Goal: Check status: Check status

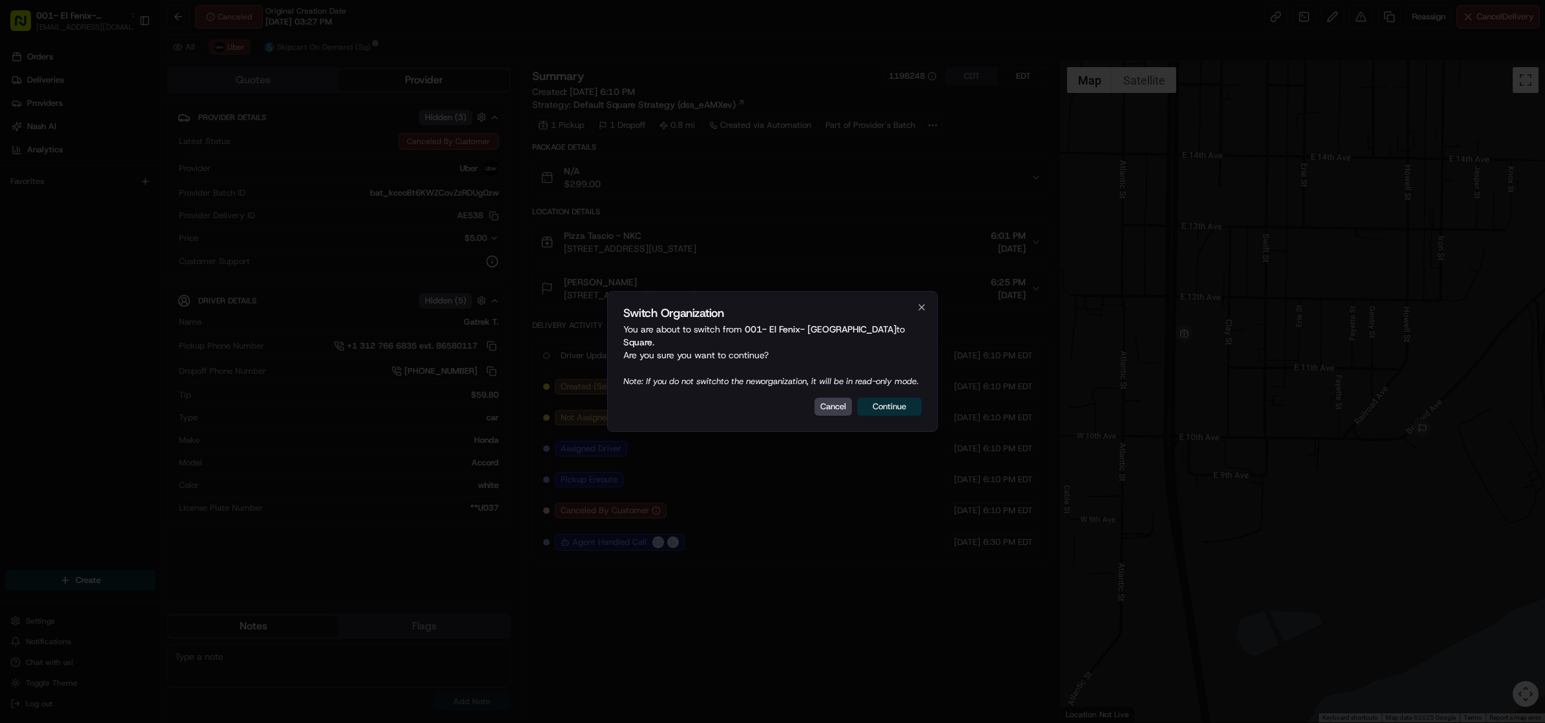
click at [897, 414] on button "Continue" at bounding box center [889, 407] width 65 height 18
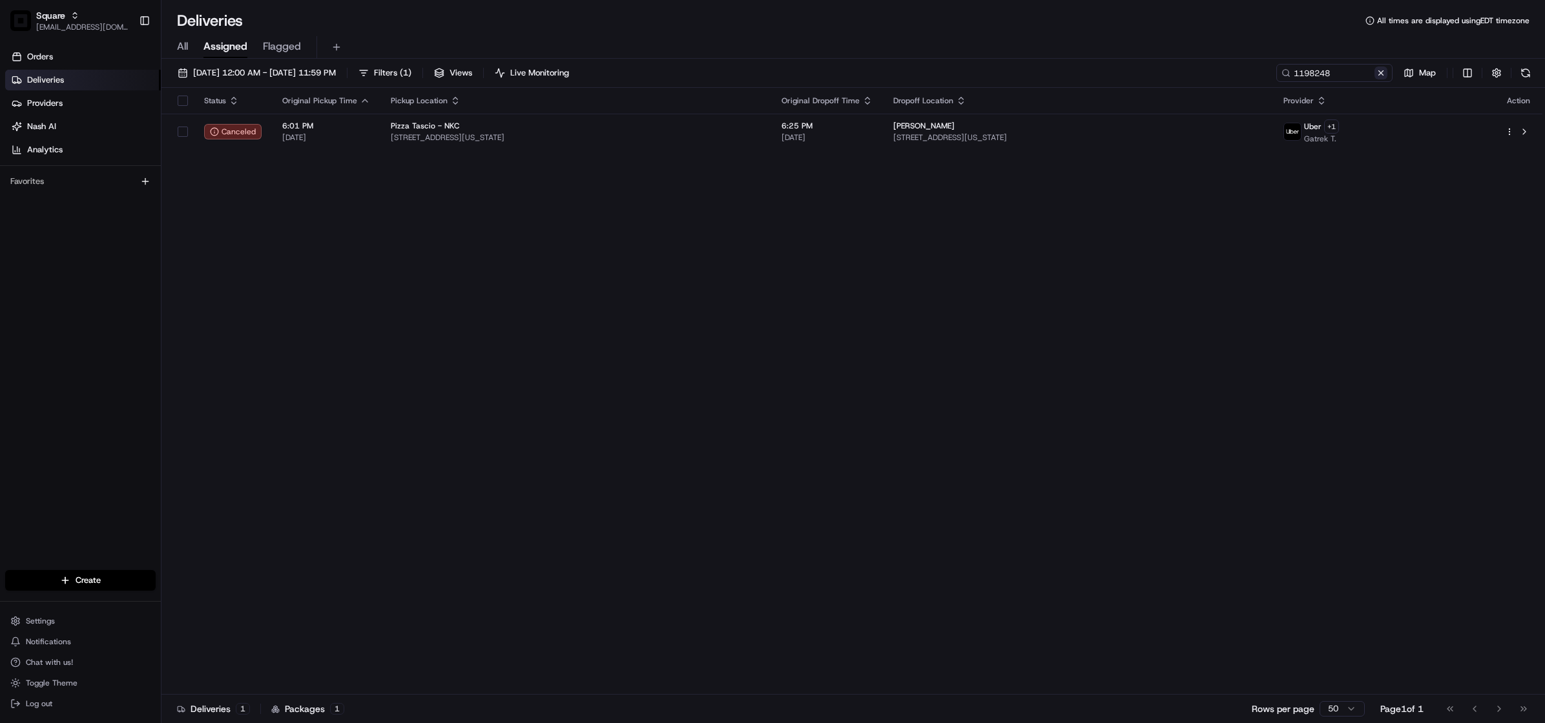
click at [1380, 70] on button at bounding box center [1381, 73] width 13 height 13
